Goal: Information Seeking & Learning: Learn about a topic

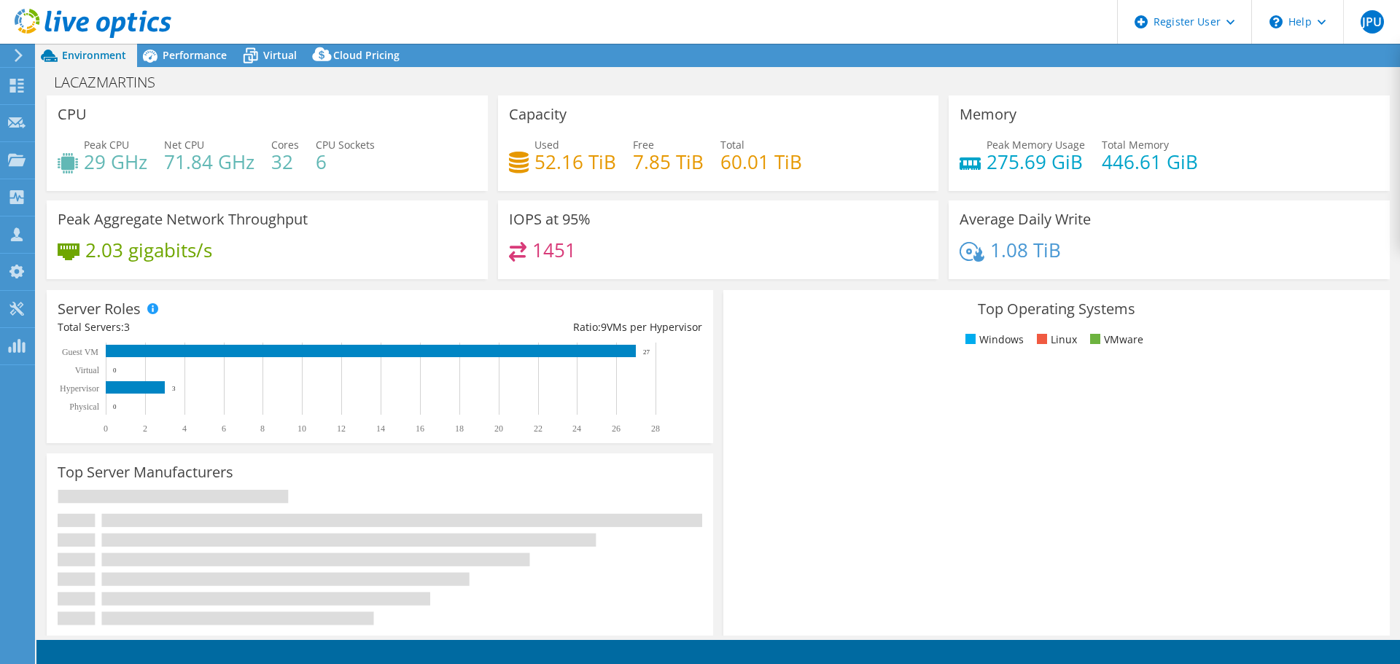
select select "SouthAmerica"
select select "BRL"
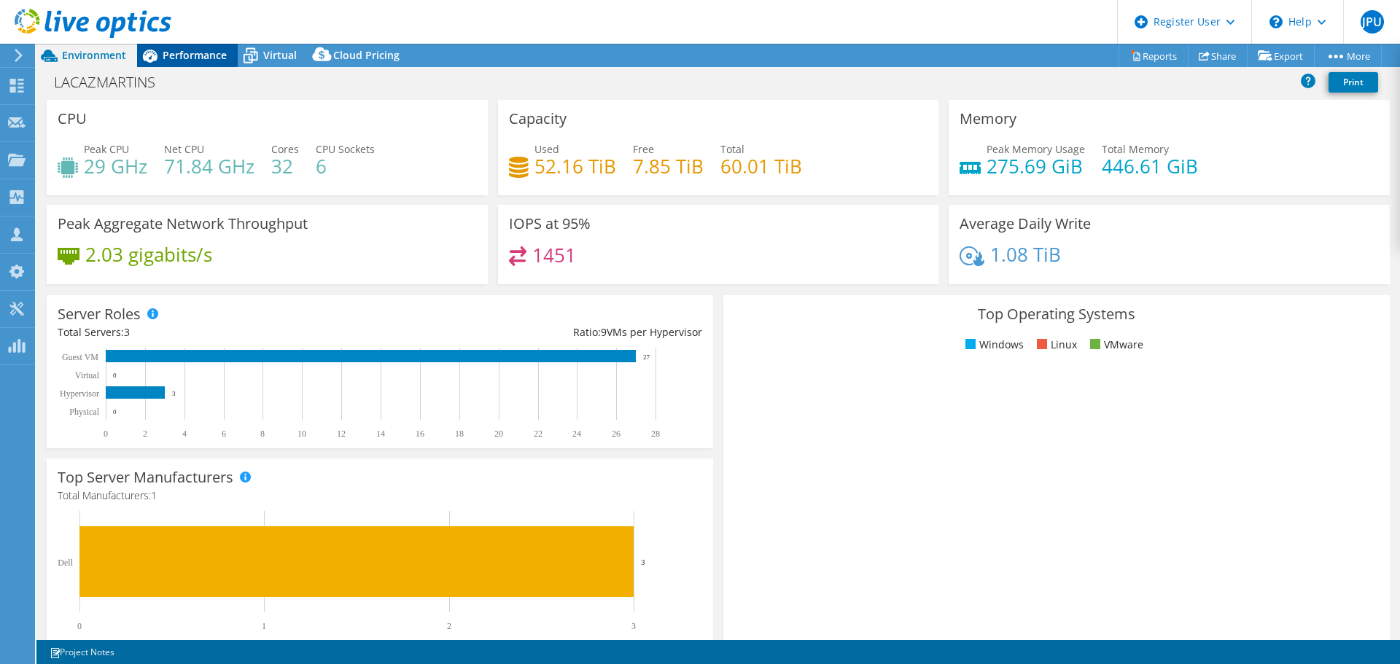
click at [162, 55] on icon at bounding box center [150, 56] width 26 height 26
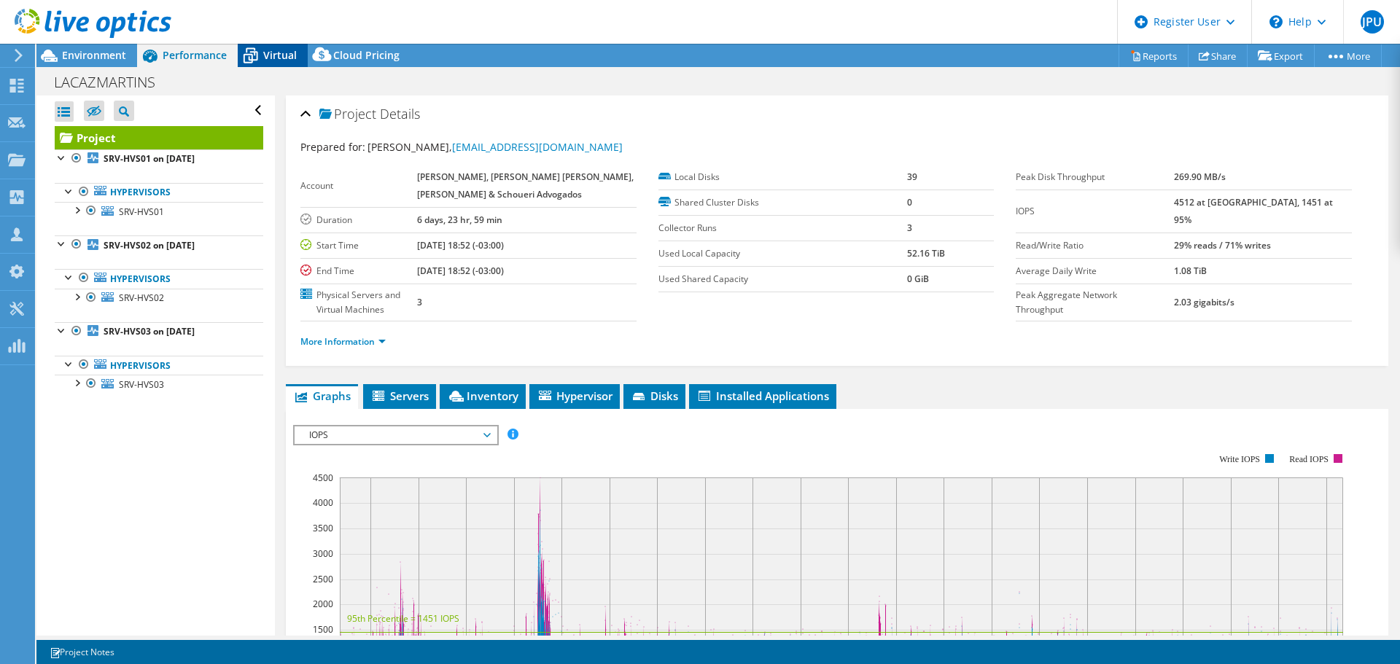
click at [271, 52] on span "Virtual" at bounding box center [280, 55] width 34 height 14
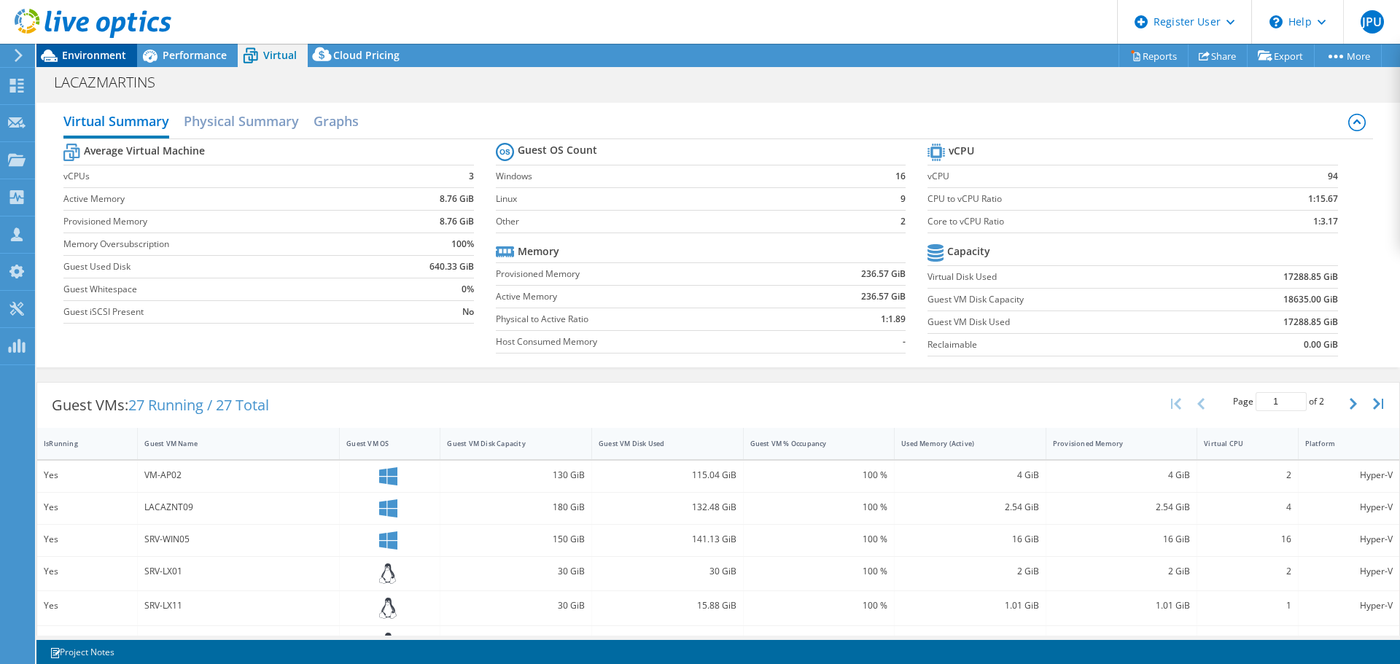
click at [85, 56] on span "Environment" at bounding box center [94, 55] width 64 height 14
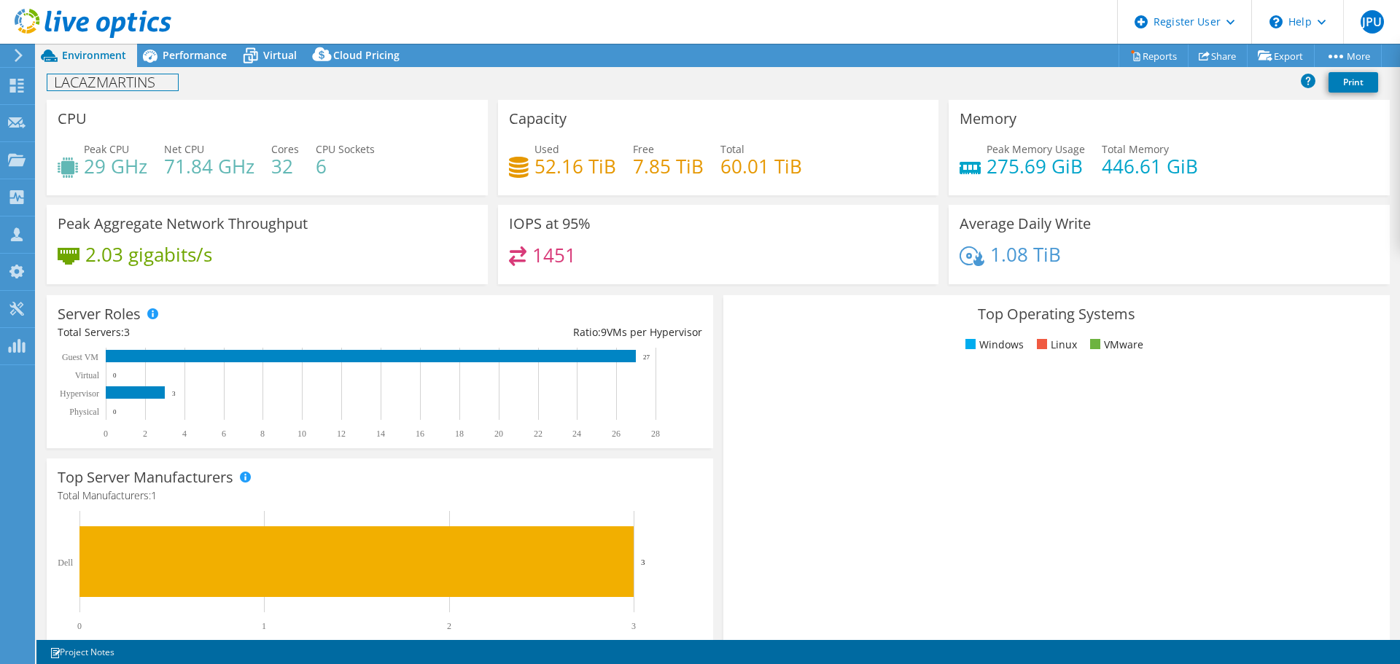
click at [149, 84] on h1 "LACAZMARTINS" at bounding box center [112, 82] width 131 height 16
copy h1 "LACAZMARTINS"
click at [1270, 504] on rect at bounding box center [1050, 495] width 632 height 255
click at [1109, 510] on rect at bounding box center [1050, 495] width 632 height 255
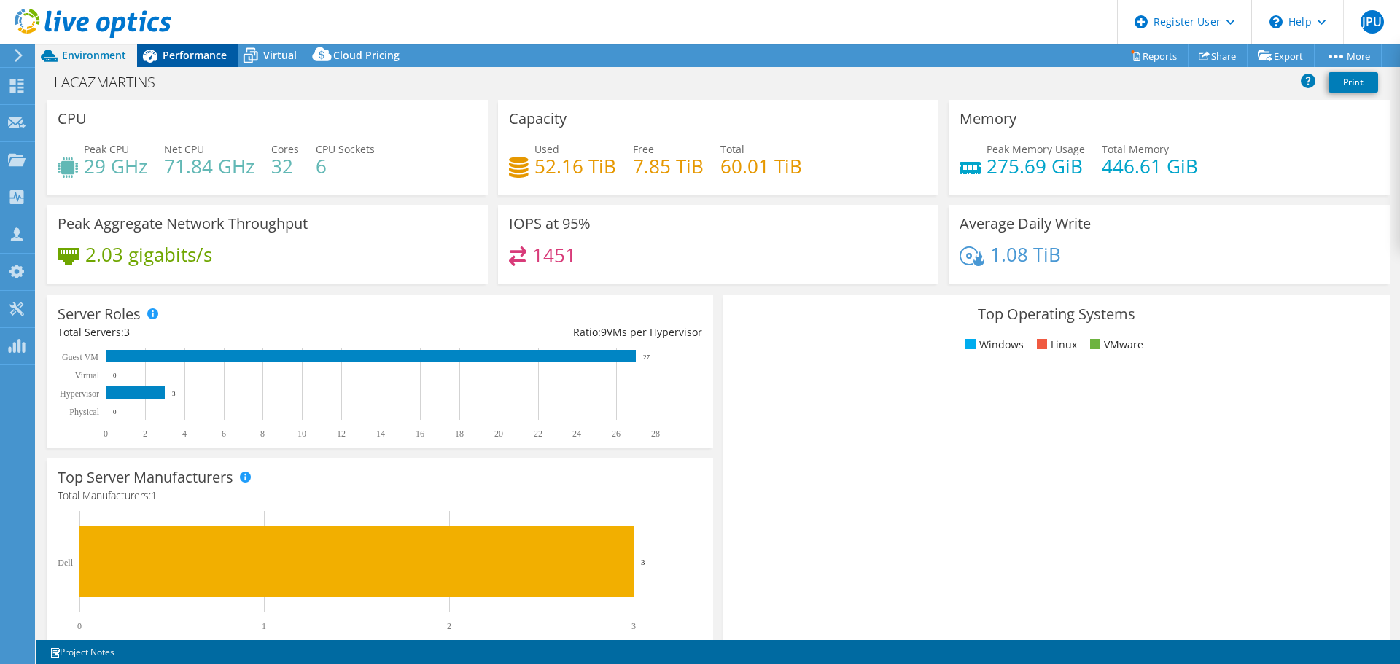
click at [212, 50] on span "Performance" at bounding box center [195, 55] width 64 height 14
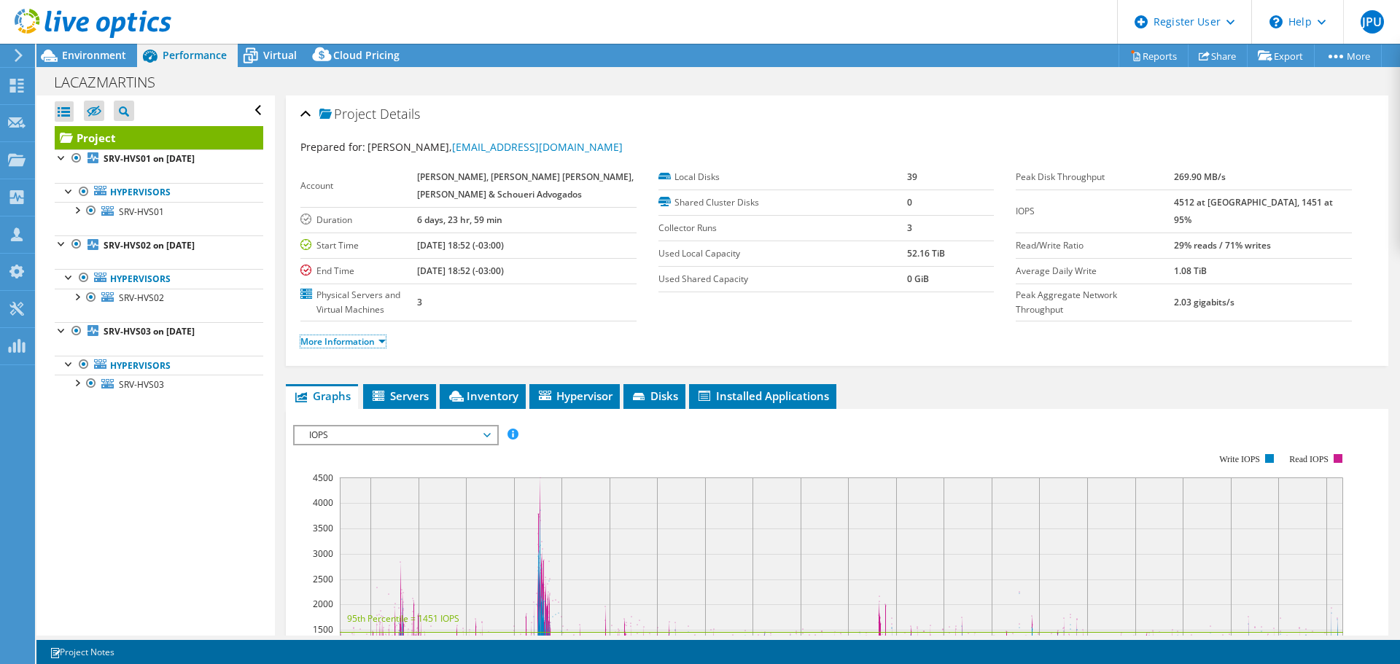
drag, startPoint x: 357, startPoint y: 341, endPoint x: 454, endPoint y: 352, distance: 97.6
click at [357, 341] on link "More Information" at bounding box center [342, 341] width 85 height 12
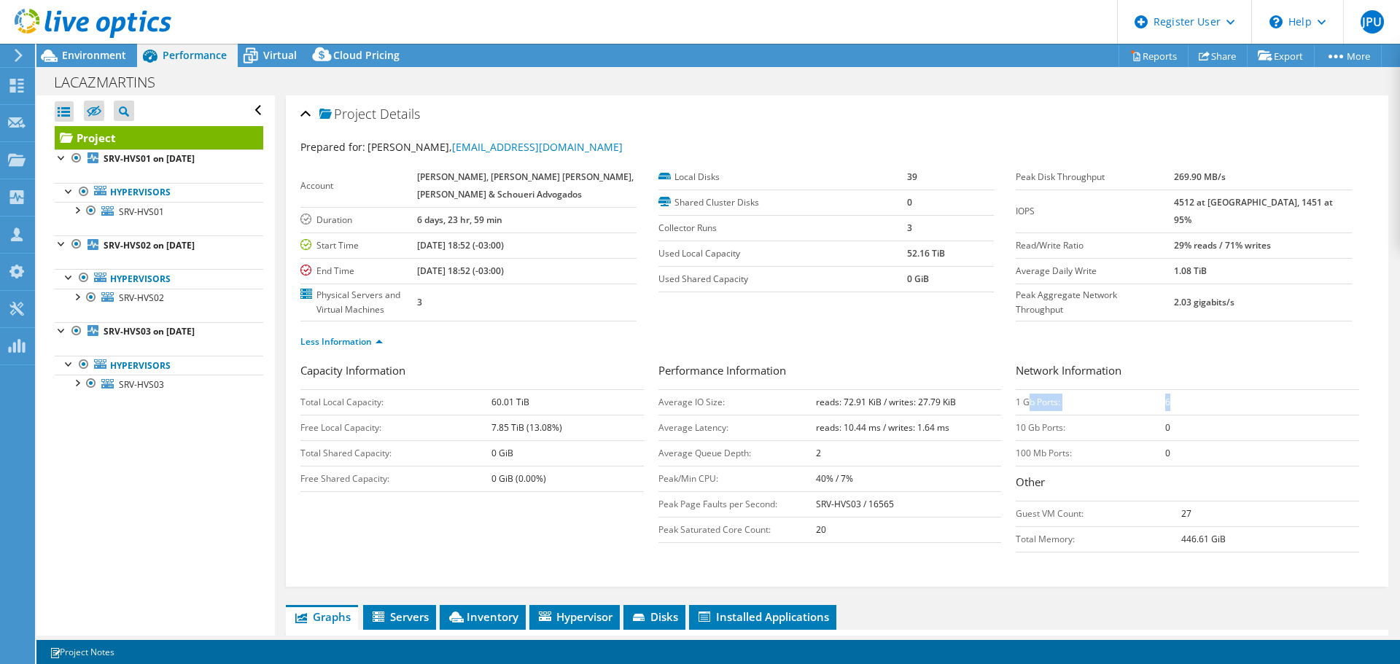
drag, startPoint x: 1023, startPoint y: 409, endPoint x: 1187, endPoint y: 410, distance: 164.1
click at [1187, 410] on tr "1 Gb Ports: 6" at bounding box center [1188, 402] width 344 height 26
click at [88, 51] on span "Environment" at bounding box center [94, 55] width 64 height 14
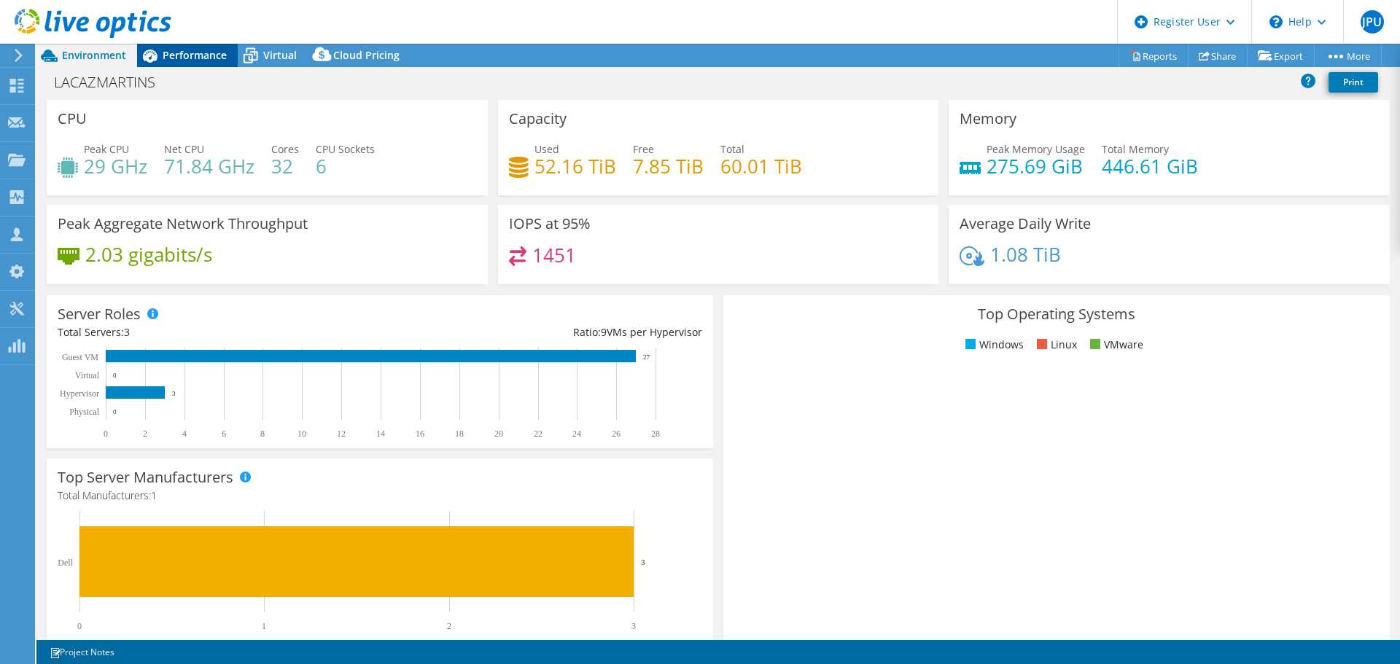
click at [191, 55] on span "Performance" at bounding box center [195, 55] width 64 height 14
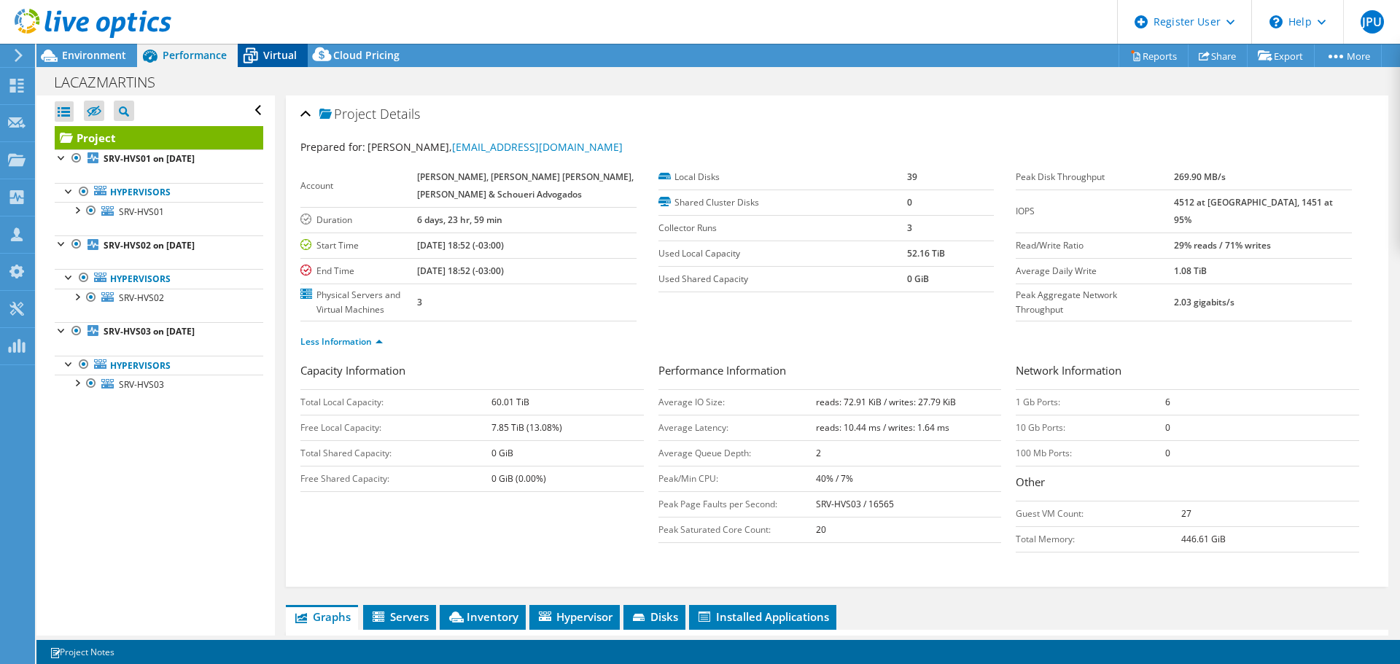
click at [279, 55] on span "Virtual" at bounding box center [280, 55] width 34 height 14
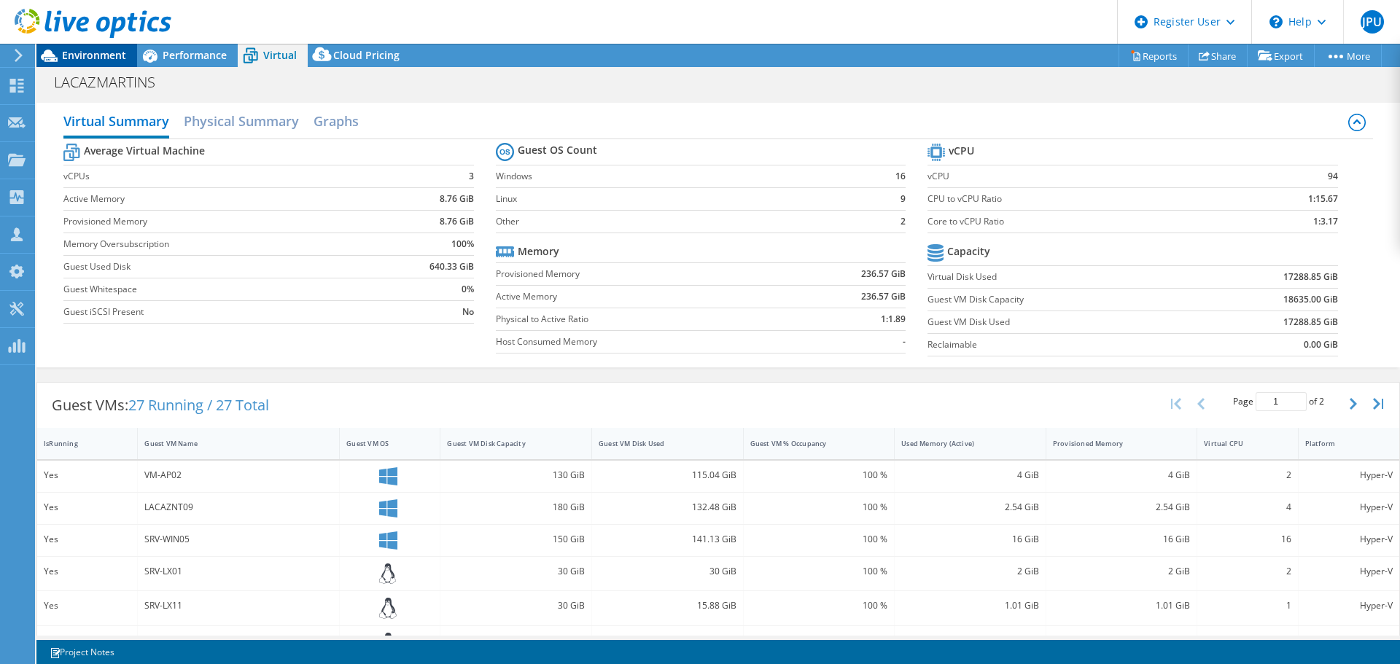
click at [105, 51] on span "Environment" at bounding box center [94, 55] width 64 height 14
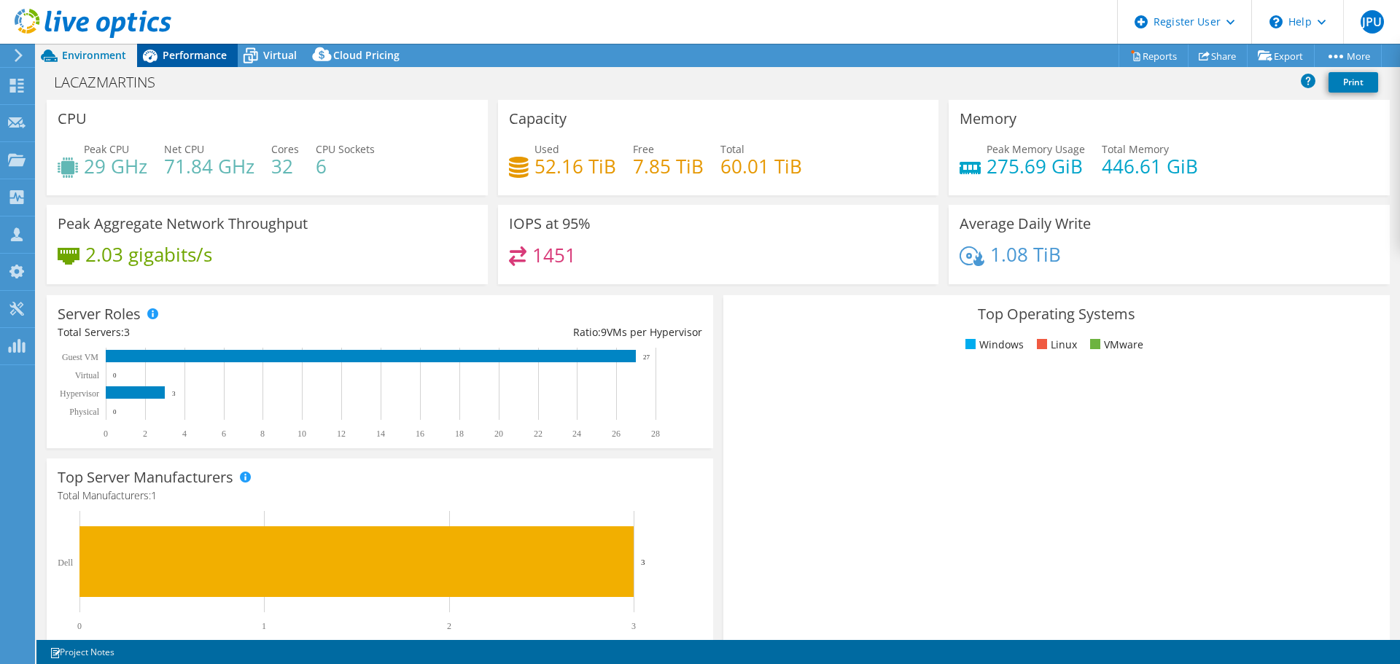
click at [181, 47] on div "Performance" at bounding box center [187, 55] width 101 height 23
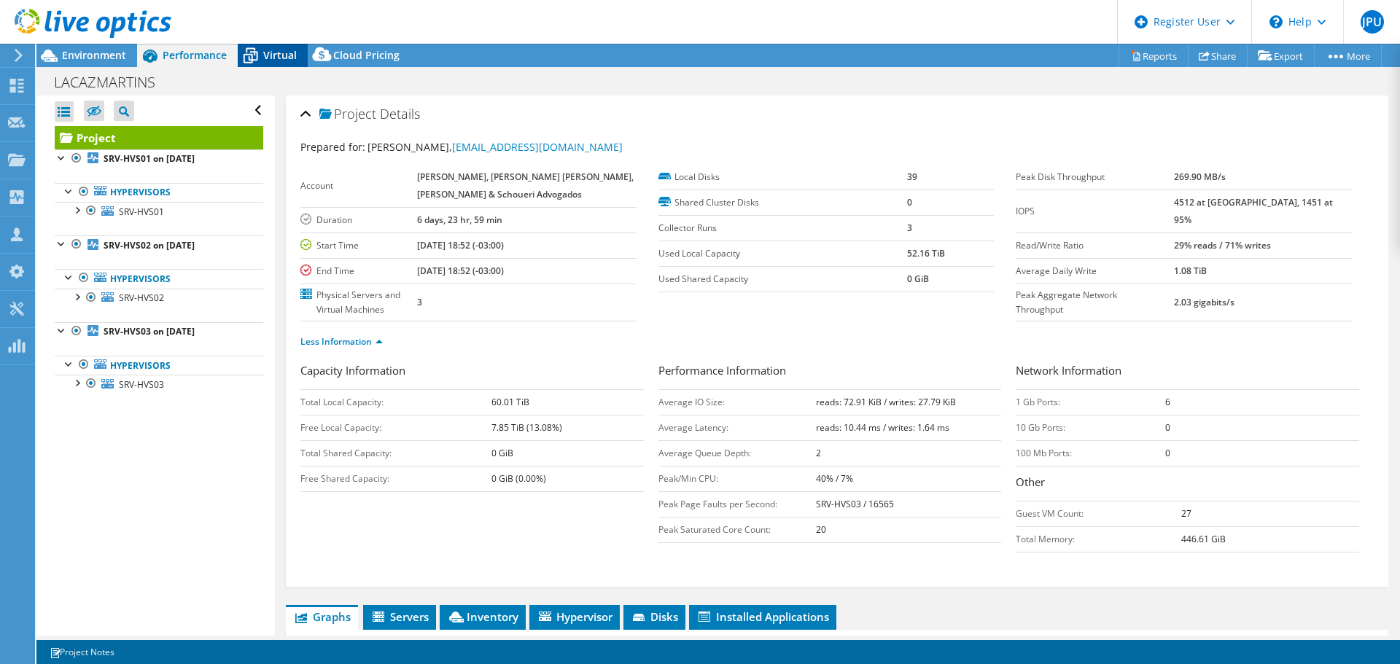
click at [268, 50] on span "Virtual" at bounding box center [280, 55] width 34 height 14
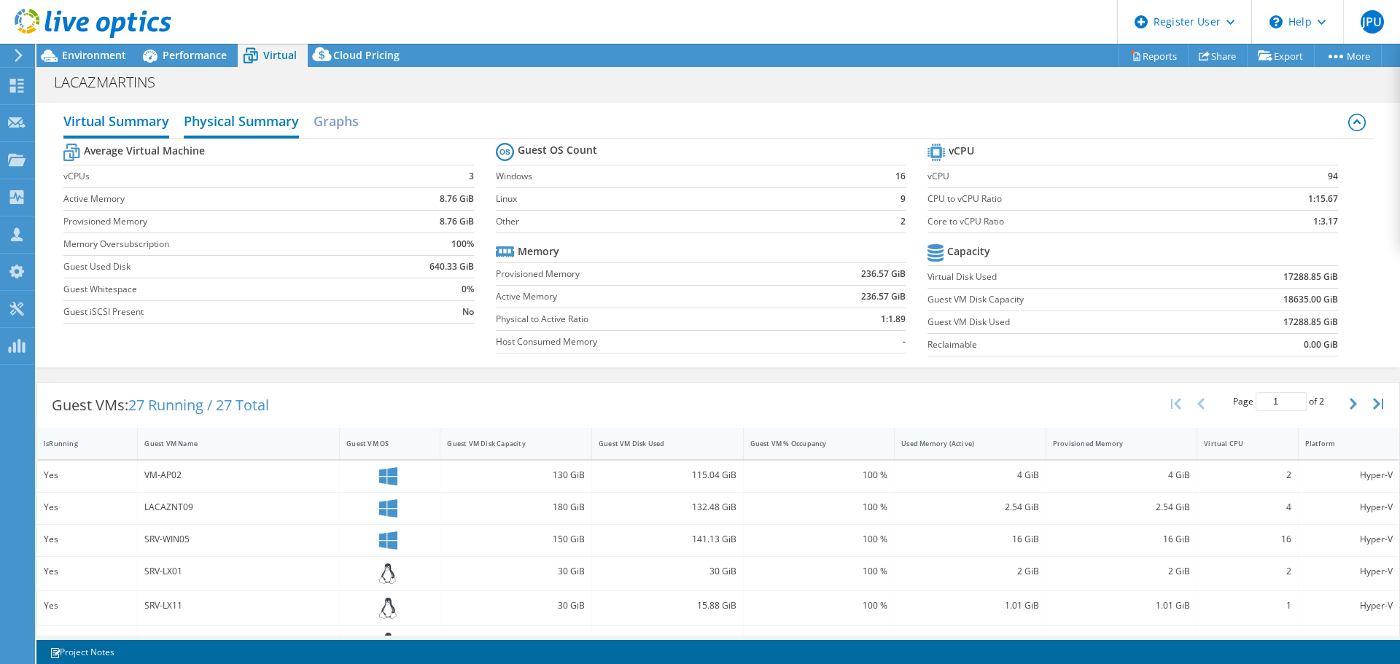
click at [221, 117] on h2 "Physical Summary" at bounding box center [241, 122] width 115 height 32
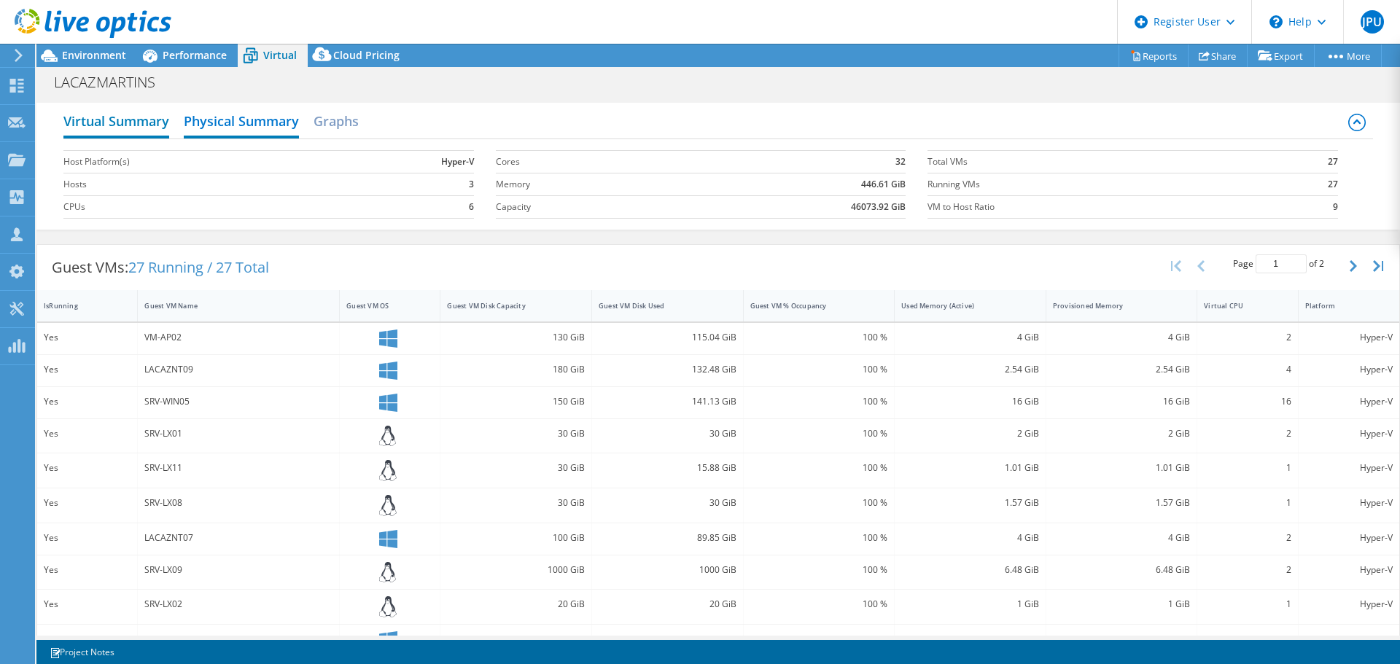
click at [148, 126] on h2 "Virtual Summary" at bounding box center [116, 122] width 106 height 32
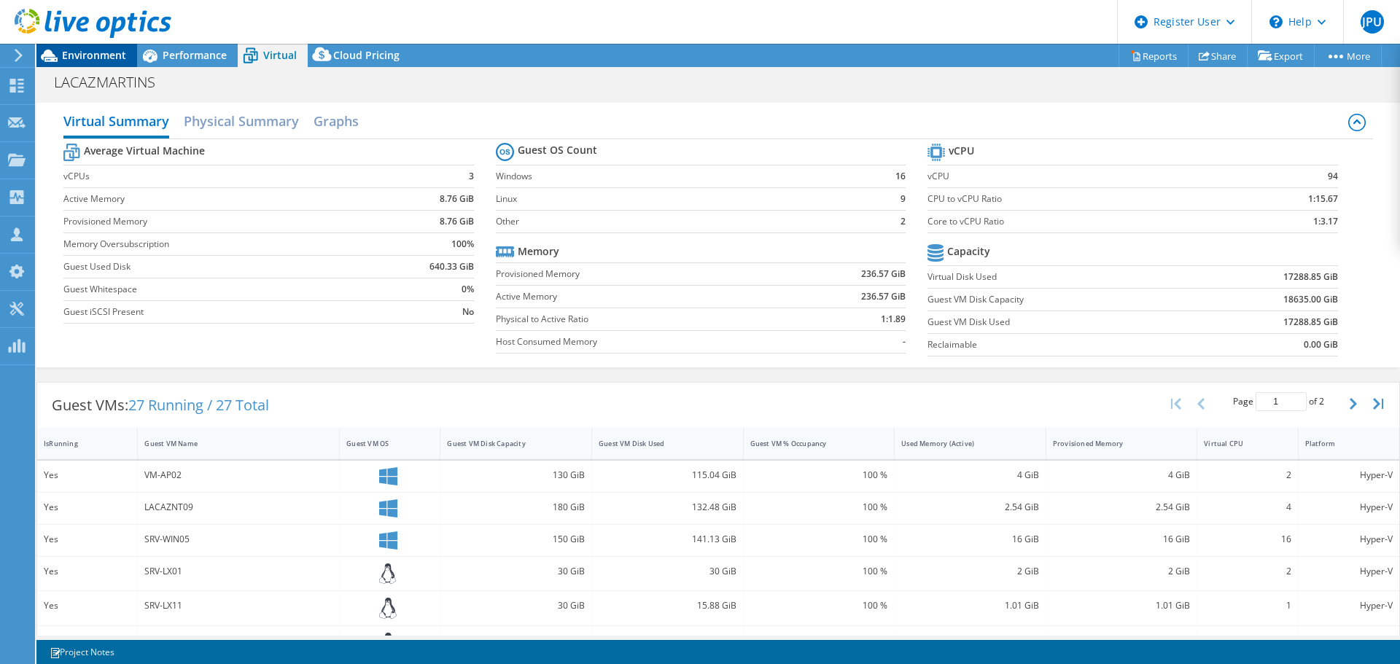
click at [104, 58] on span "Environment" at bounding box center [94, 55] width 64 height 14
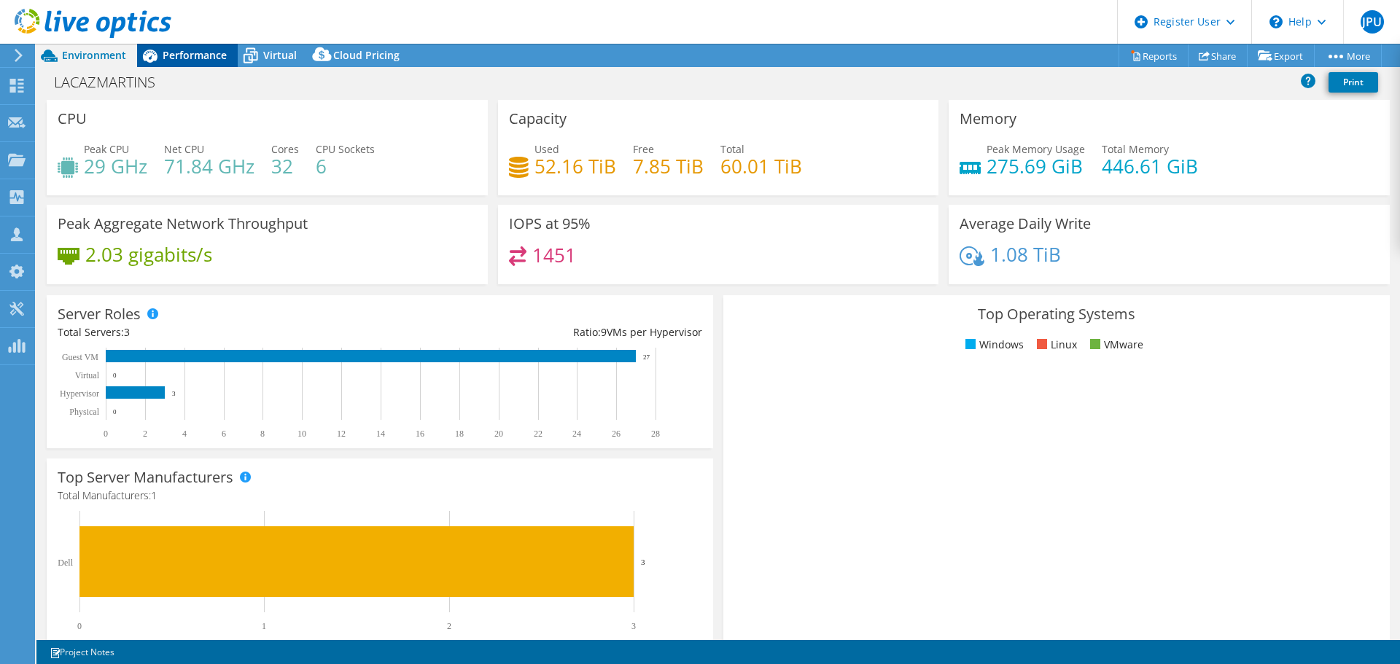
click at [195, 55] on span "Performance" at bounding box center [195, 55] width 64 height 14
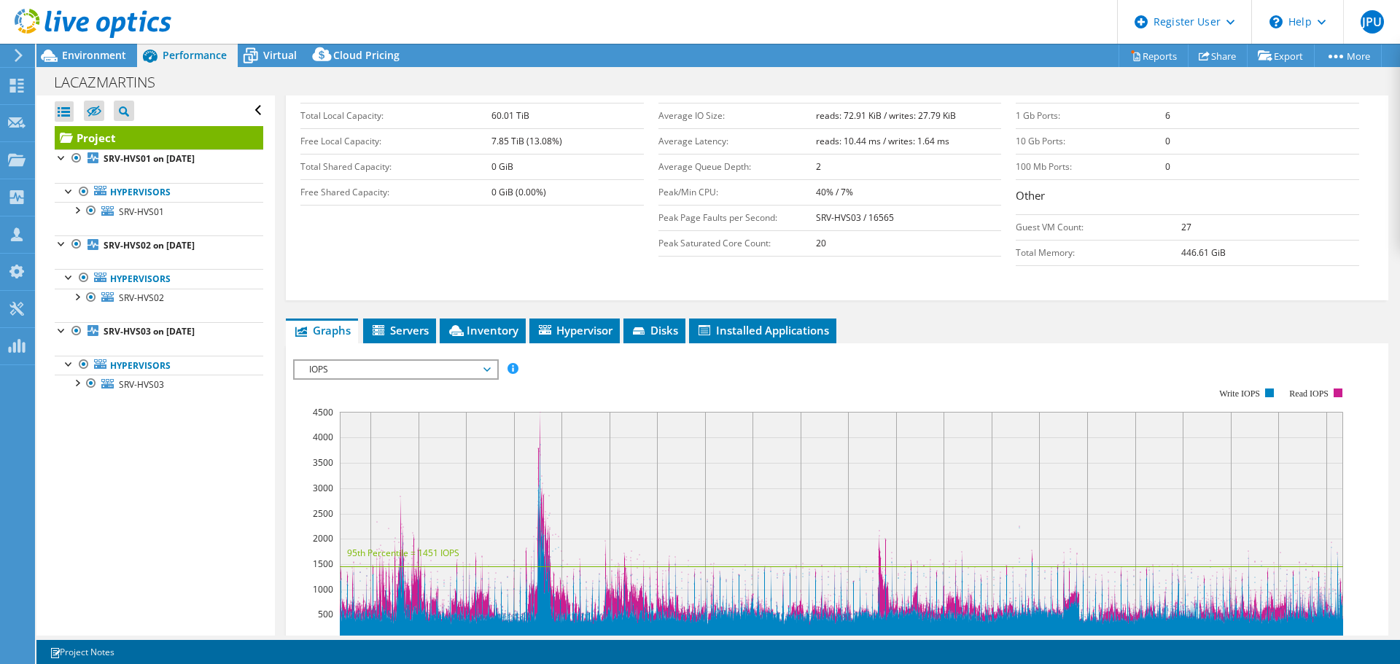
scroll to position [365, 0]
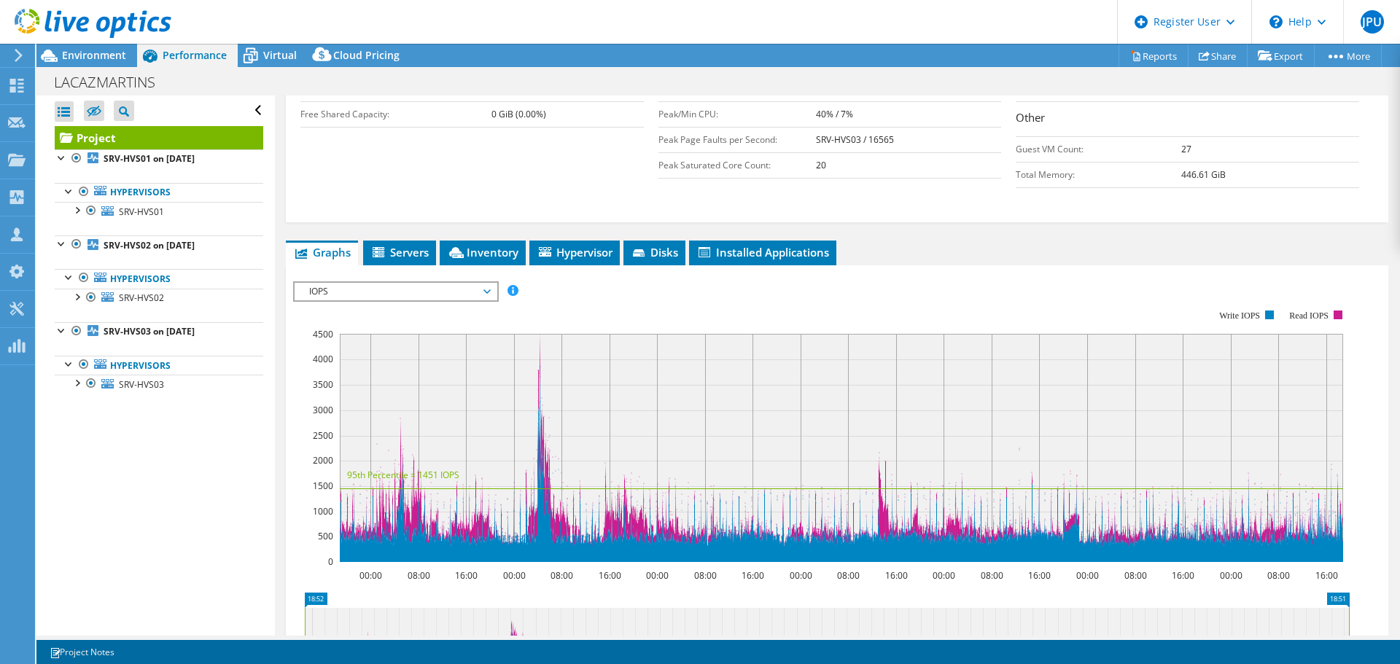
click at [432, 295] on span "IOPS" at bounding box center [395, 292] width 187 height 18
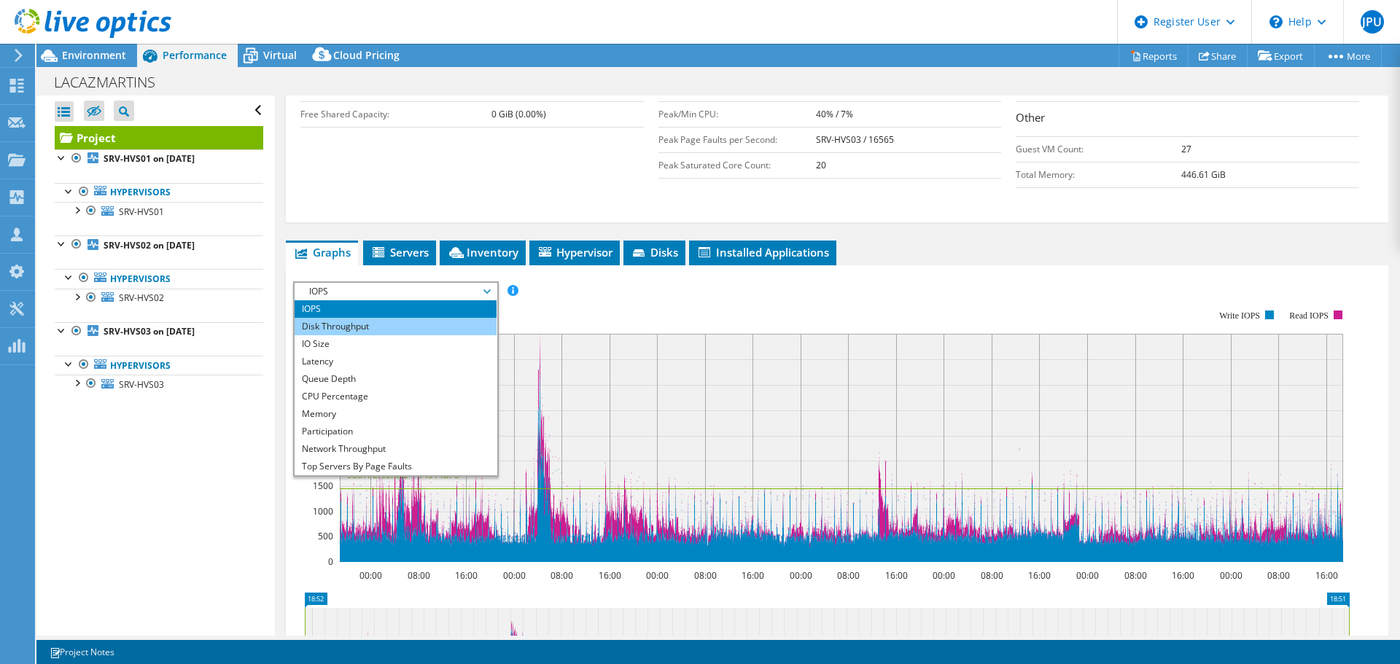
click at [413, 323] on li "Disk Throughput" at bounding box center [396, 327] width 202 height 18
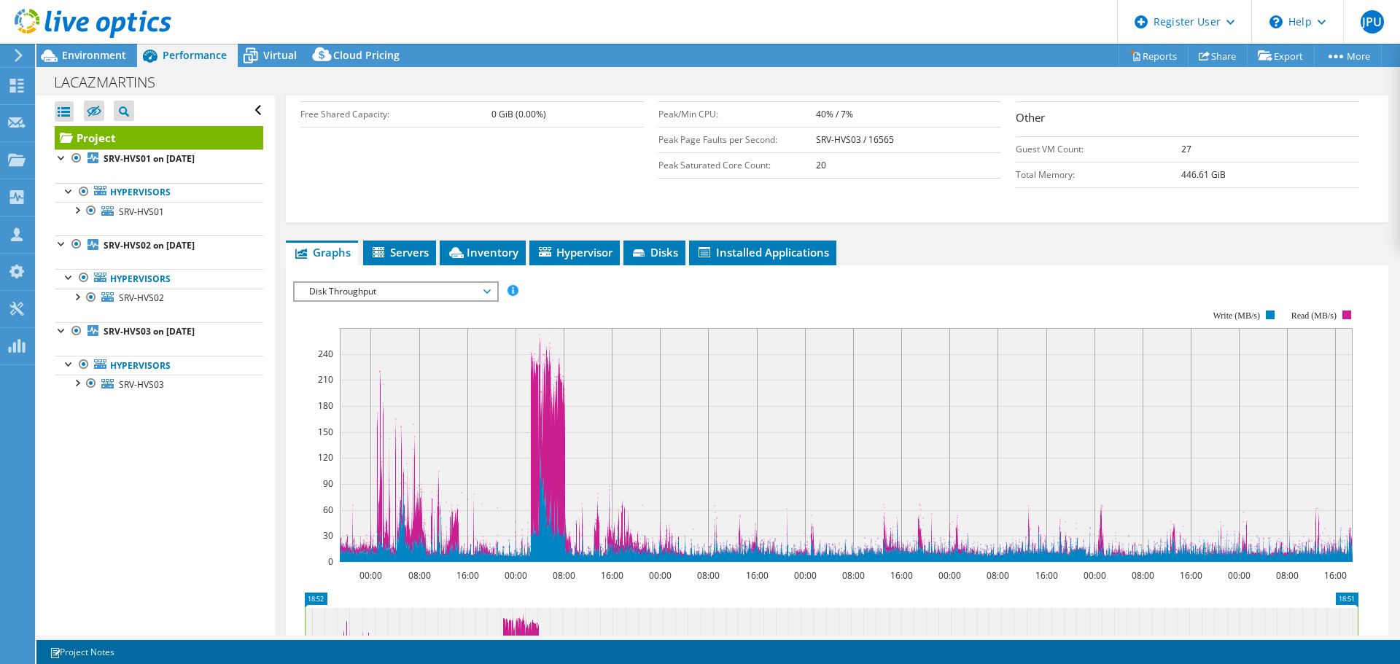
click at [435, 290] on span "Disk Throughput" at bounding box center [395, 292] width 187 height 18
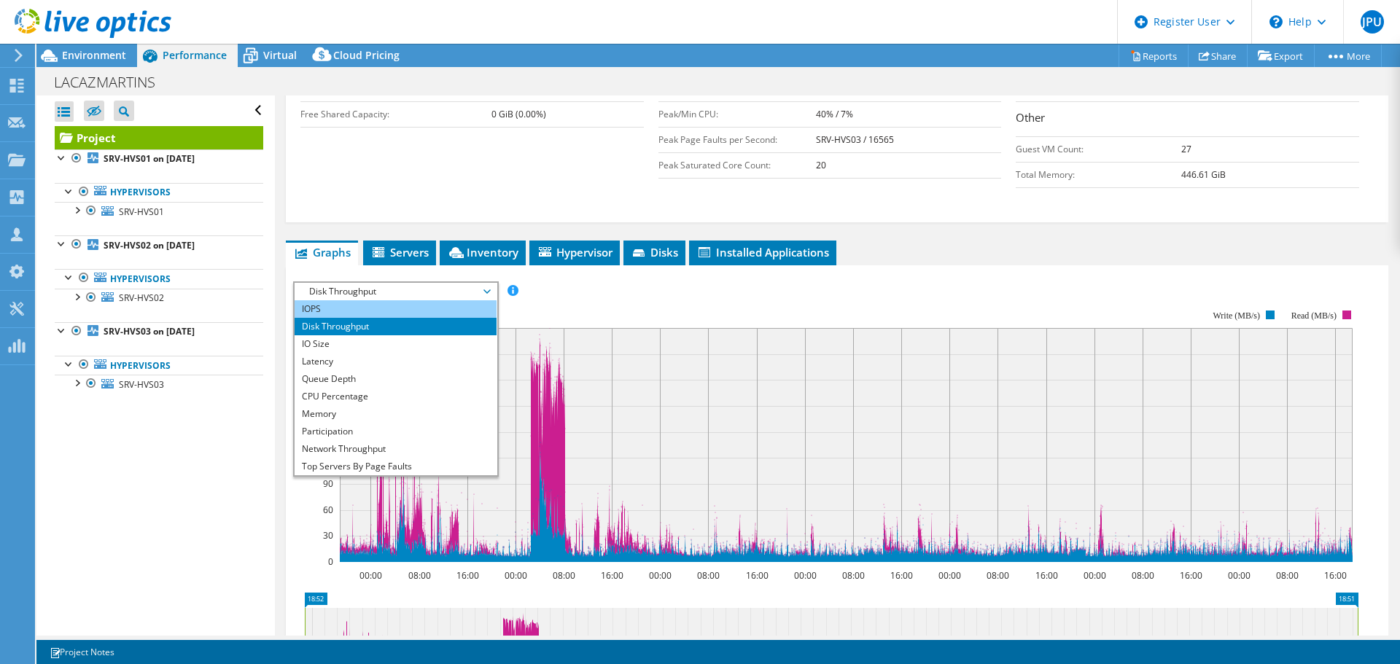
click at [403, 311] on li "IOPS" at bounding box center [396, 309] width 202 height 18
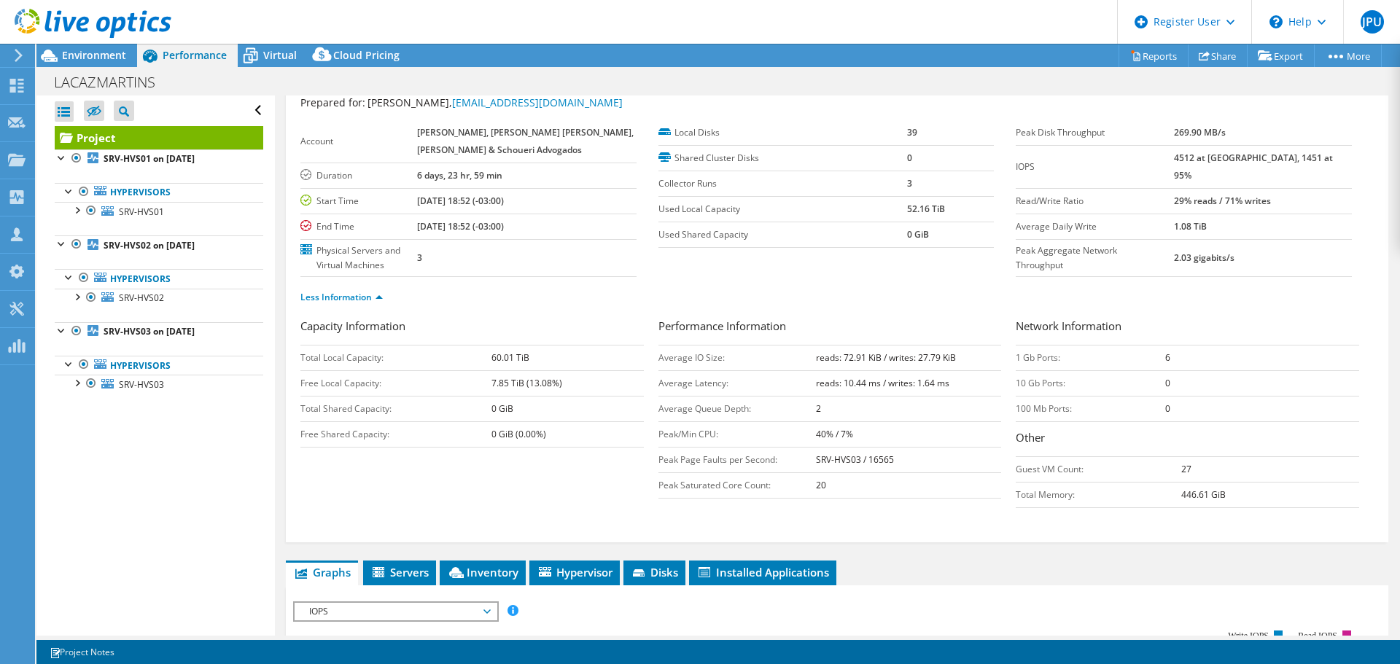
scroll to position [0, 0]
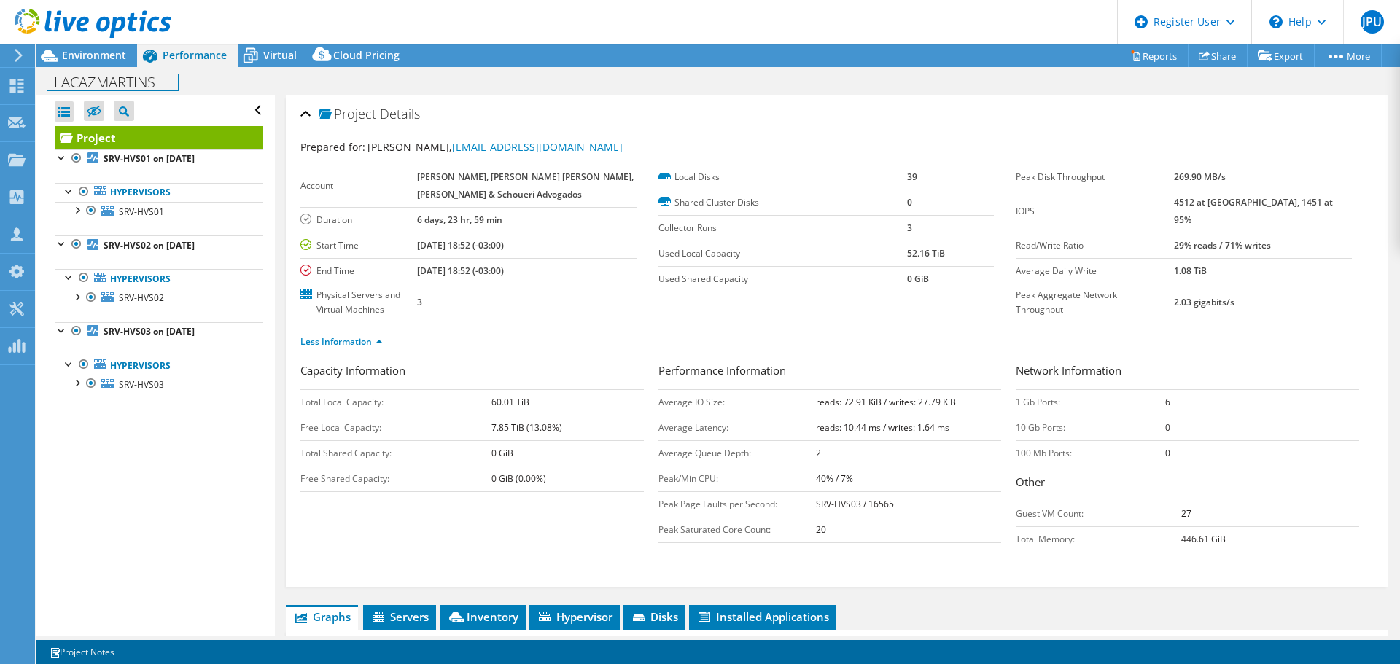
click at [118, 88] on h1 "LACAZMARTINS" at bounding box center [112, 82] width 131 height 16
copy h1 "LACAZMARTINS"
